Goal: Find specific page/section: Find specific page/section

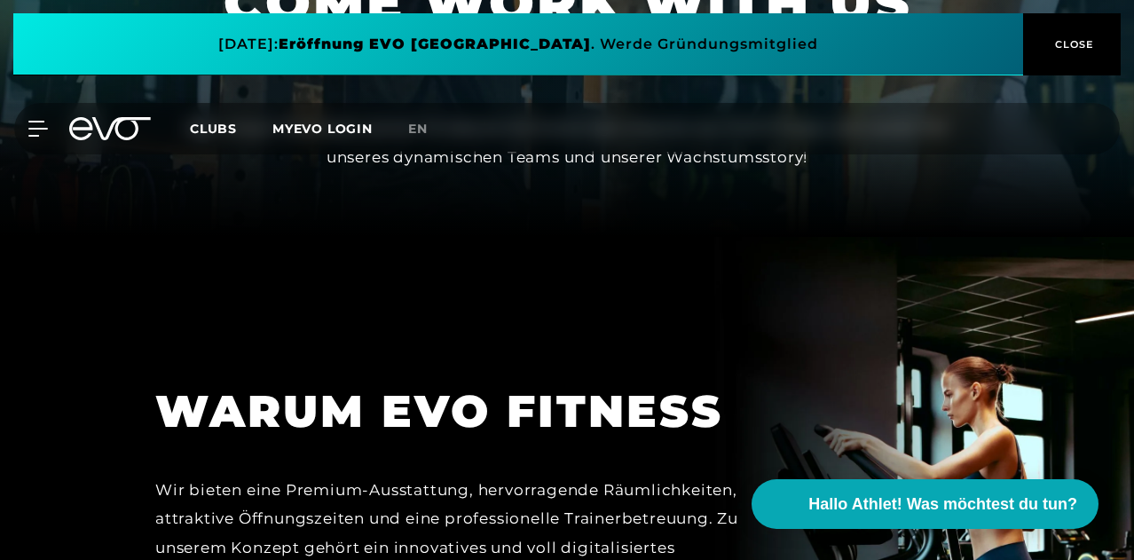
scroll to position [324, 0]
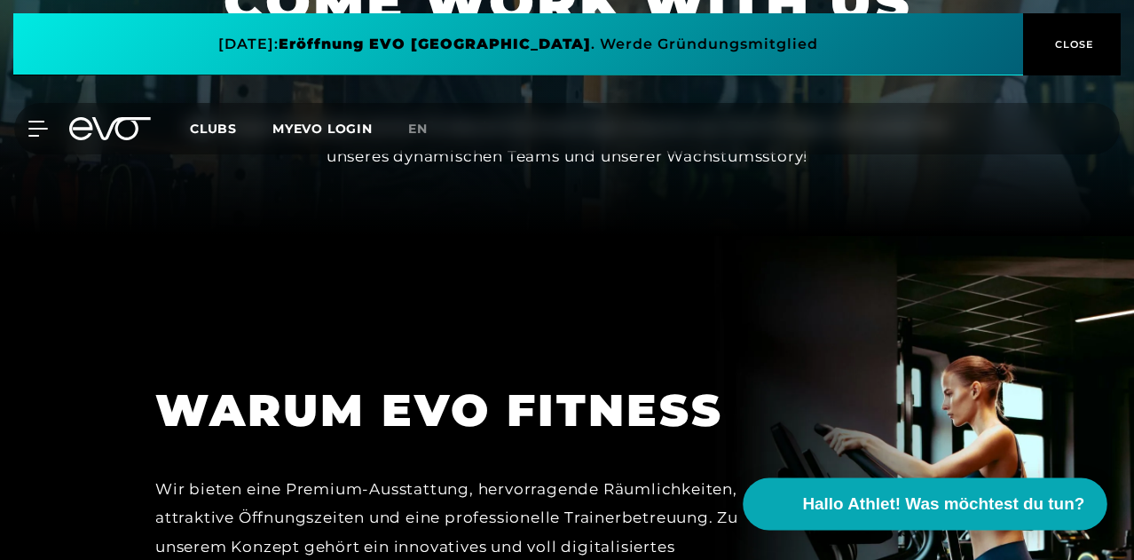
click at [906, 500] on span "Hallo Athlet! Was möchtest du tun?" at bounding box center [944, 504] width 282 height 25
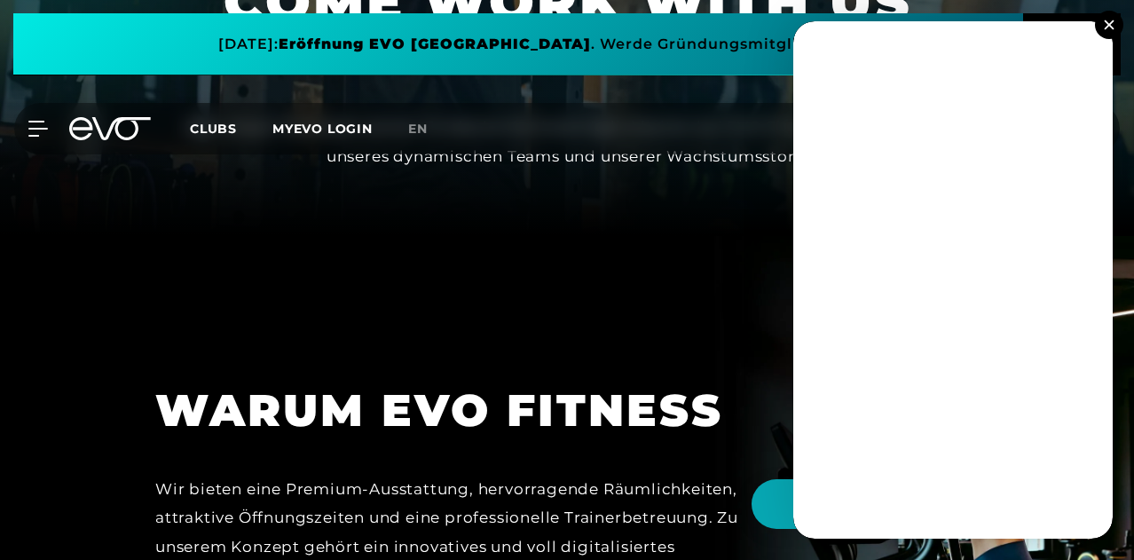
click at [1104, 24] on img at bounding box center [1109, 25] width 10 height 10
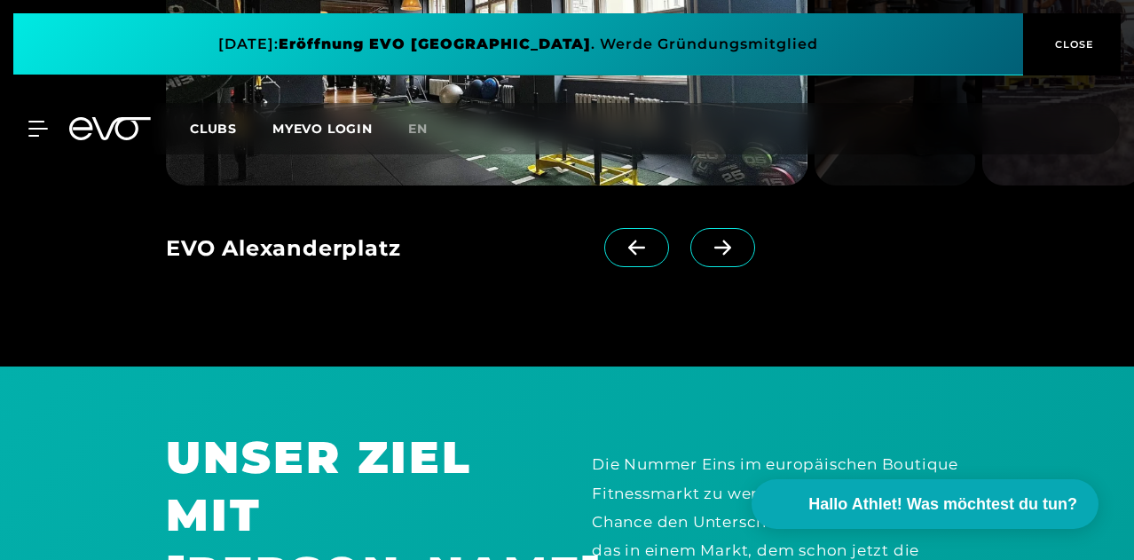
scroll to position [1543, 0]
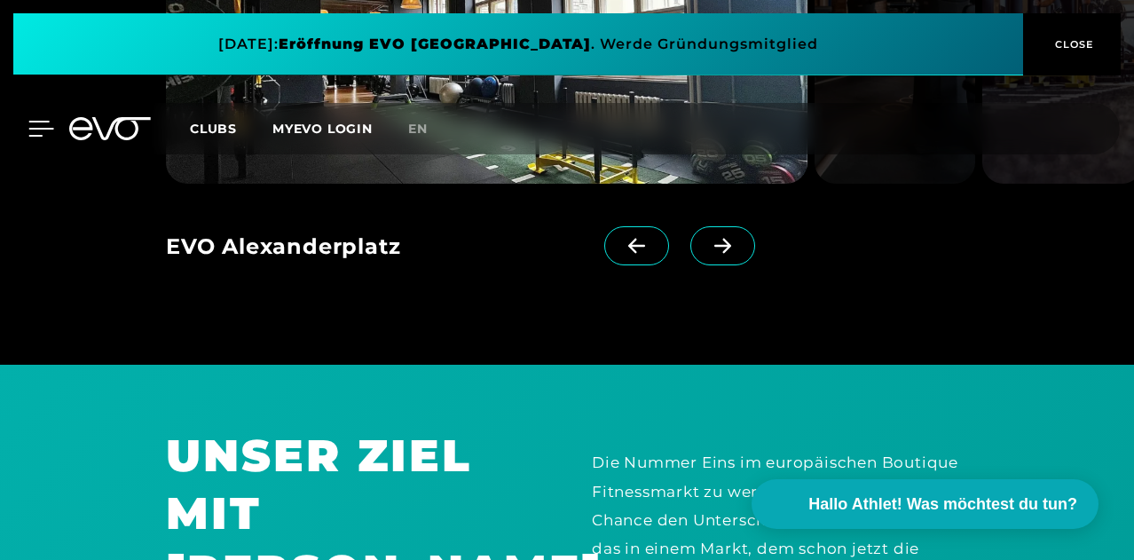
click at [28, 125] on div at bounding box center [27, 129] width 53 height 16
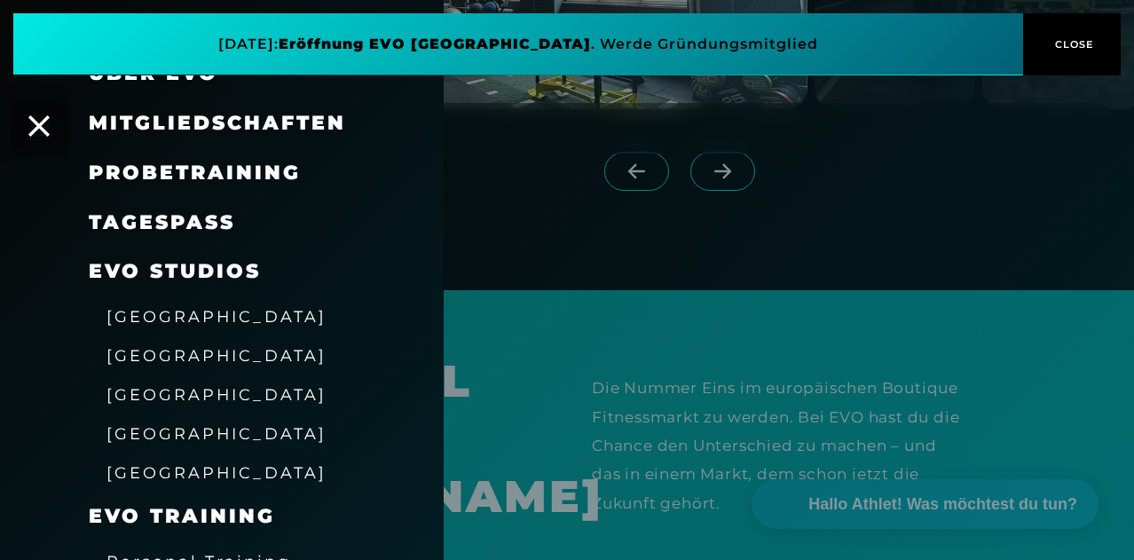
scroll to position [91, 0]
click at [149, 434] on span "[GEOGRAPHIC_DATA]" at bounding box center [216, 432] width 220 height 19
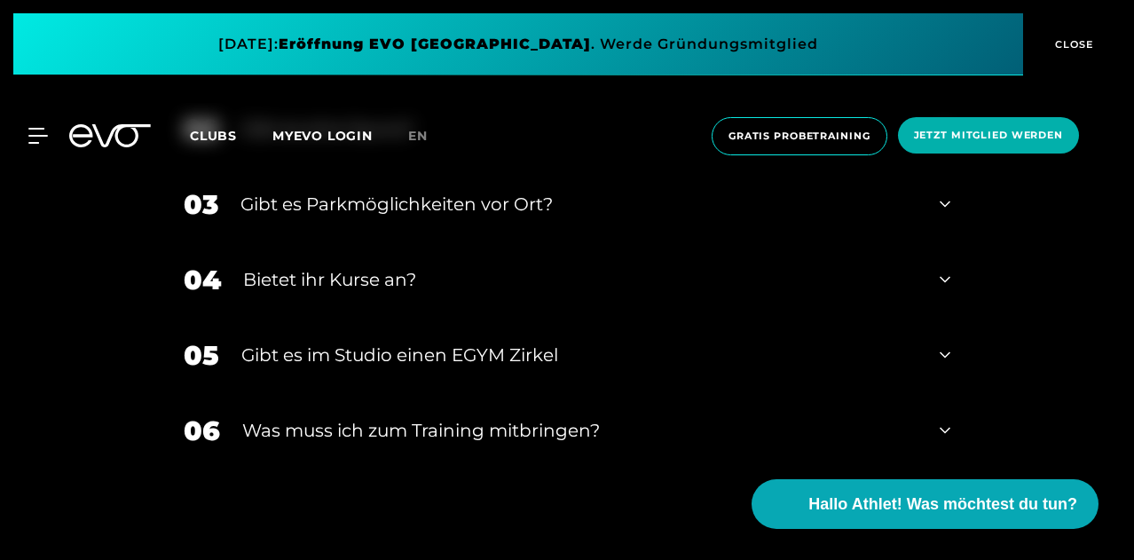
scroll to position [4372, 0]
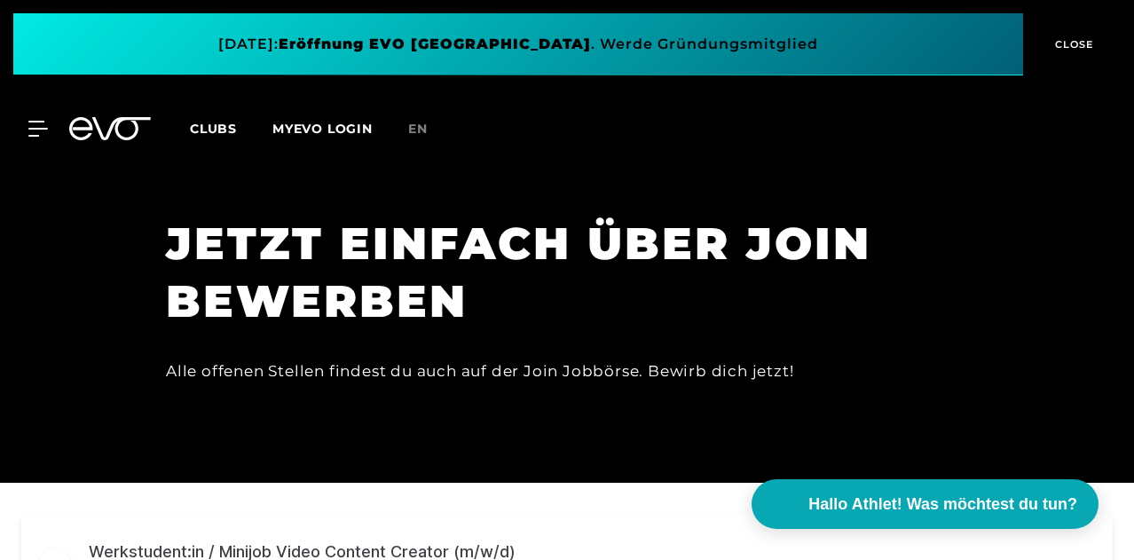
scroll to position [4543, 0]
